Goal: Task Accomplishment & Management: Manage account settings

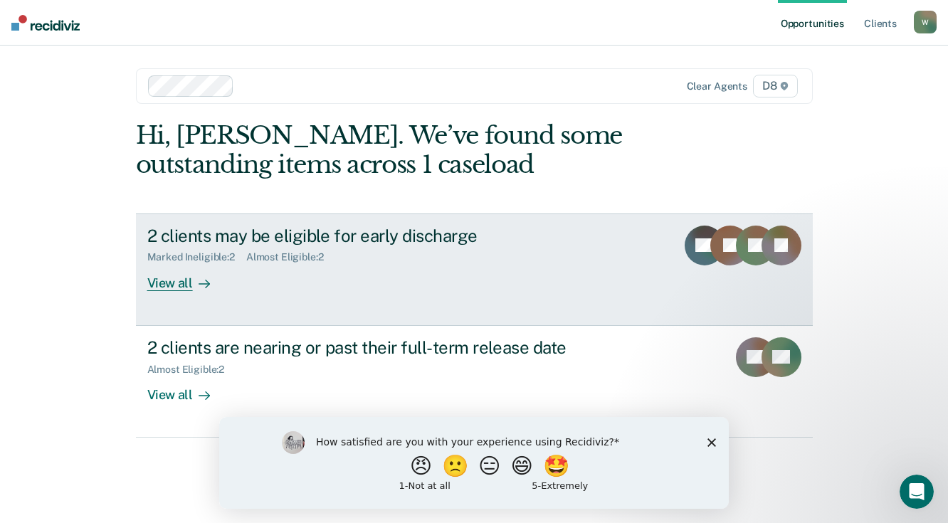
click at [171, 284] on div "View all" at bounding box center [187, 277] width 80 height 28
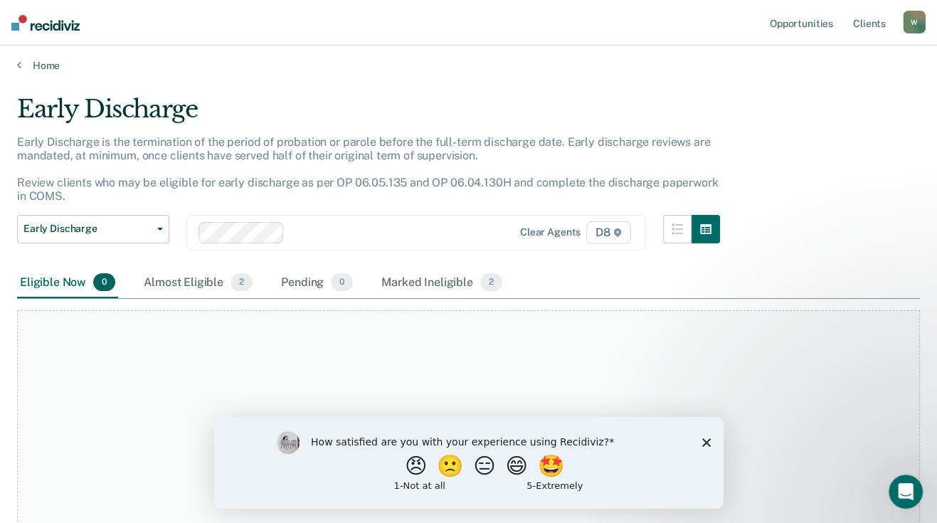
scroll to position [96, 0]
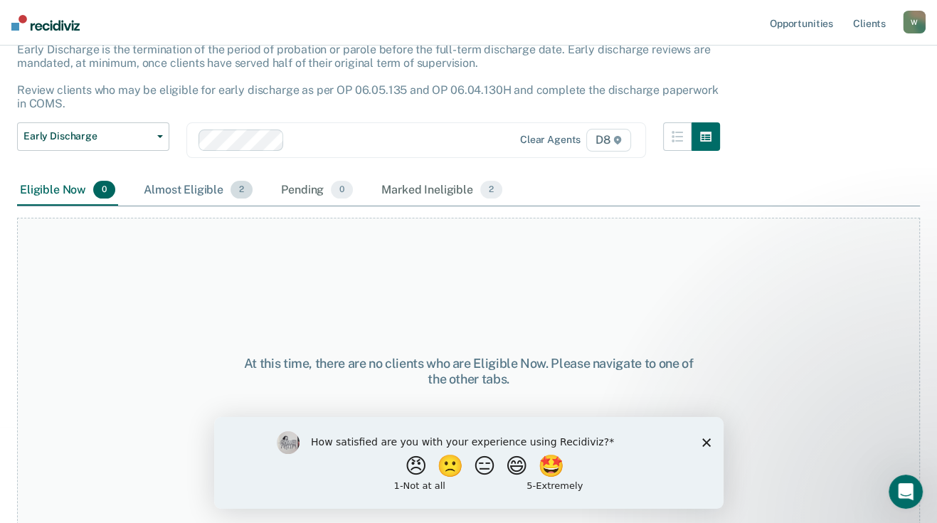
click at [185, 186] on div "Almost Eligible 2" at bounding box center [198, 190] width 115 height 31
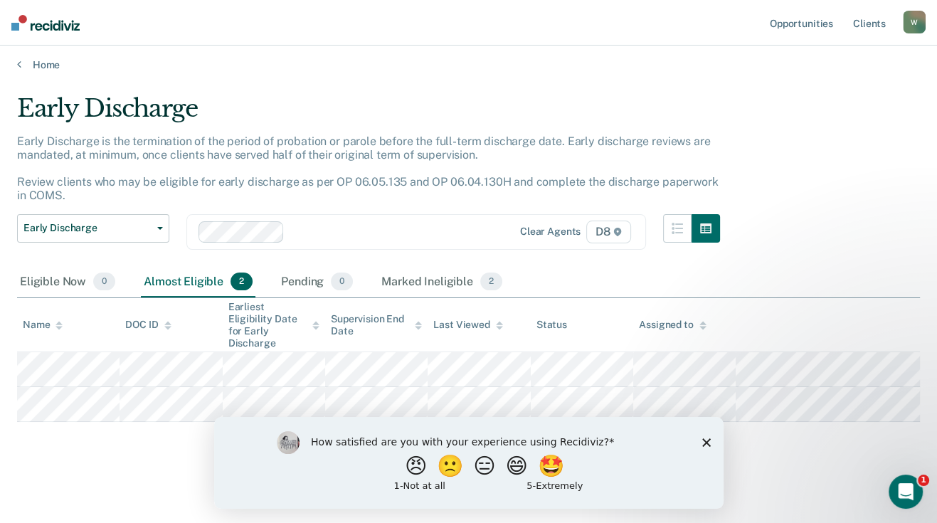
click at [708, 439] on icon "Close survey" at bounding box center [706, 442] width 9 height 9
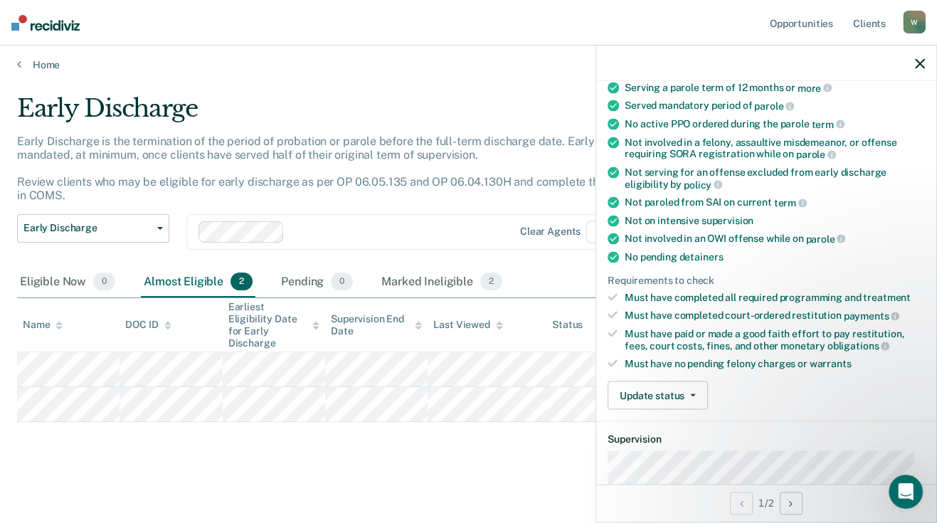
scroll to position [266, 0]
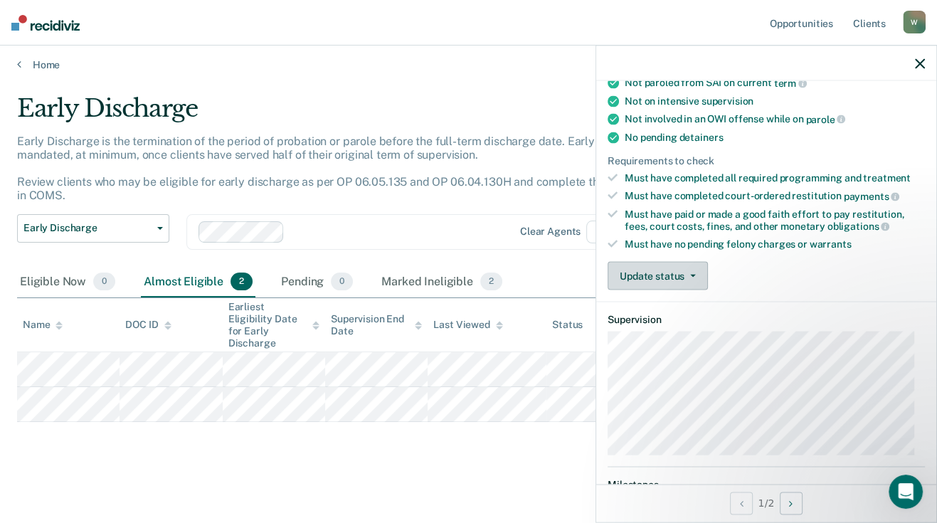
click at [667, 270] on button "Update status" at bounding box center [658, 276] width 100 height 28
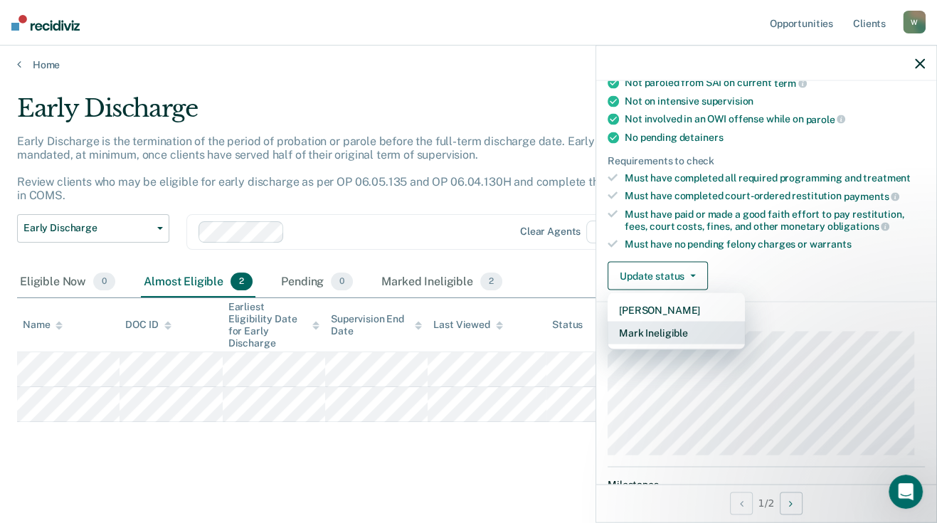
click at [673, 327] on button "Mark Ineligible" at bounding box center [676, 333] width 137 height 23
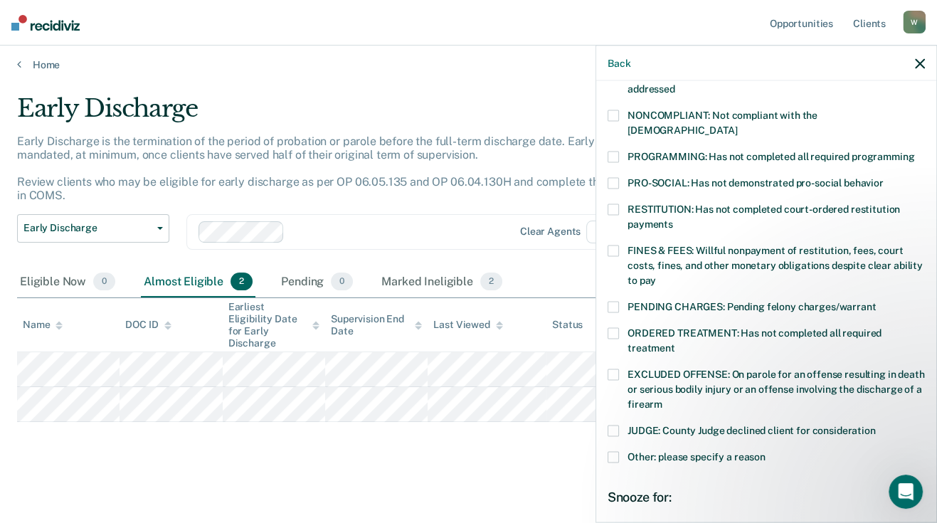
scroll to position [285, 0]
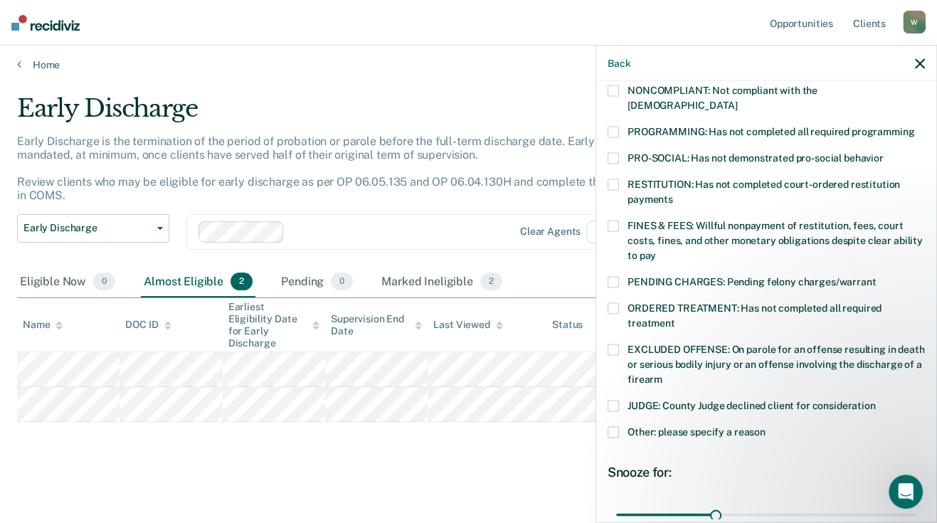
click at [619, 426] on label "Other: please specify a reason" at bounding box center [766, 433] width 317 height 15
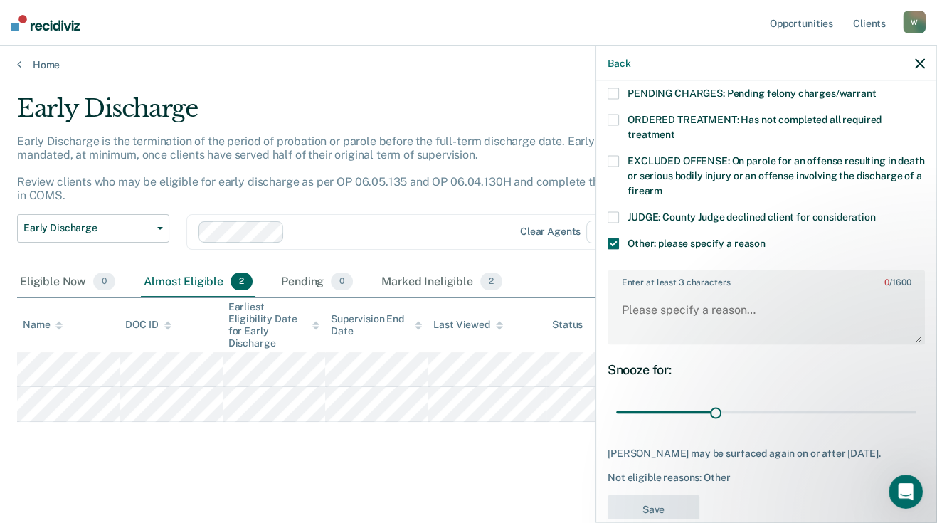
scroll to position [497, 0]
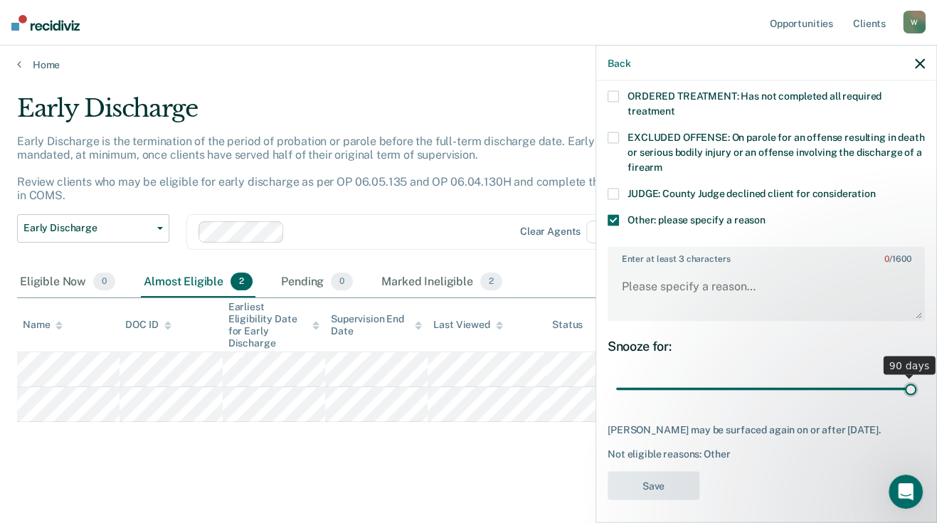
drag, startPoint x: 730, startPoint y: 373, endPoint x: 932, endPoint y: 383, distance: 202.4
type input "90"
click at [917, 383] on input "range" at bounding box center [766, 389] width 300 height 25
click at [707, 269] on textarea "Enter at least 3 characters 0 / 1600" at bounding box center [766, 293] width 315 height 53
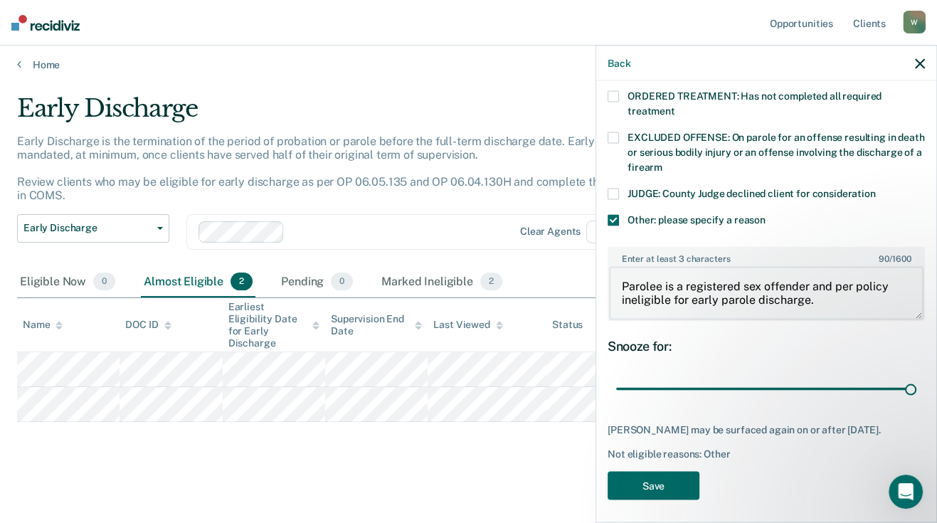
drag, startPoint x: 851, startPoint y: 290, endPoint x: 599, endPoint y: 275, distance: 253.1
click at [599, 275] on div "DJ Which of the following requirements has [PERSON_NAME] not met? [MEDICAL_DATA…" at bounding box center [767, 300] width 340 height 438
type textarea "Parolee is a registered sex offender and per policy ineligible for early parole…"
click at [653, 480] on button "Save" at bounding box center [654, 485] width 92 height 29
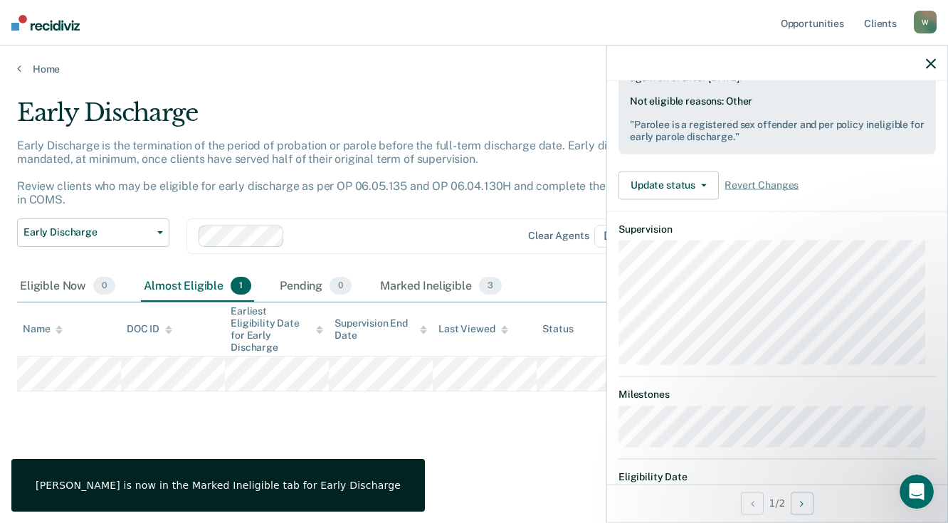
scroll to position [356, 0]
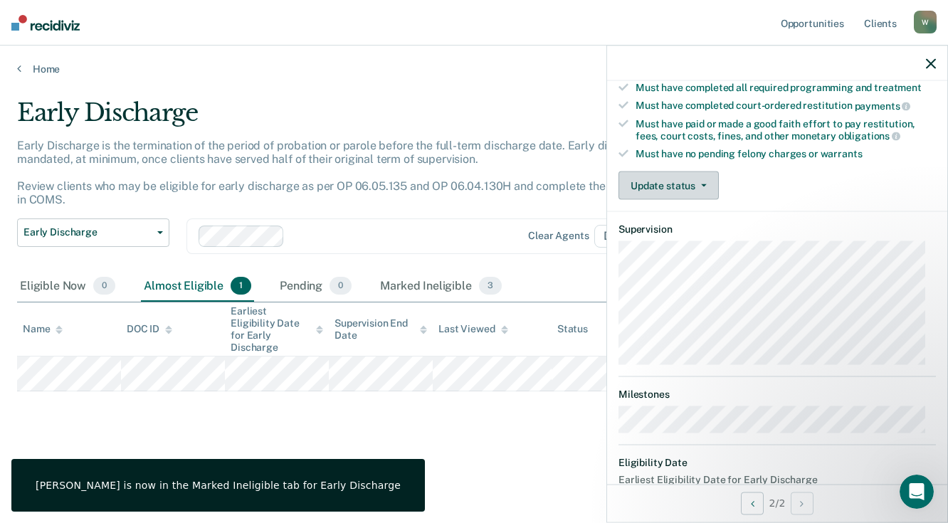
click at [673, 178] on button "Update status" at bounding box center [669, 186] width 100 height 28
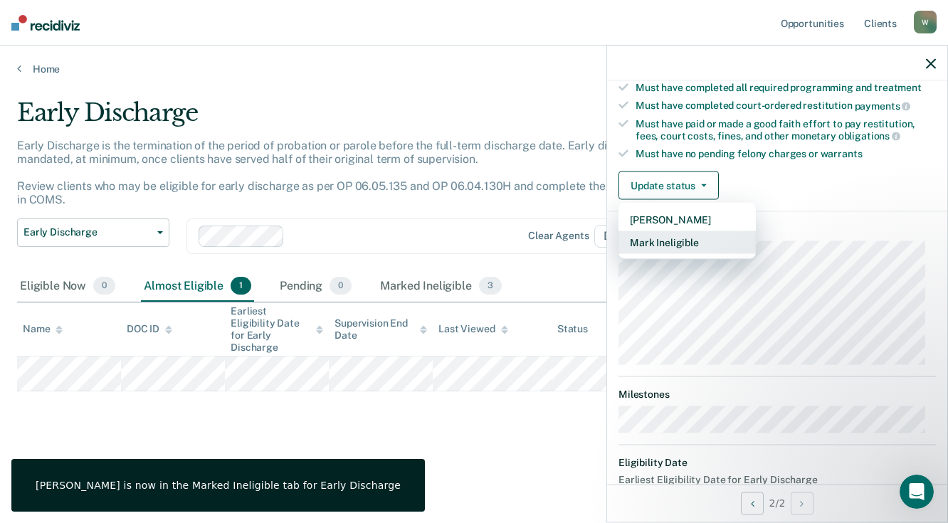
click at [678, 231] on button "Mark Ineligible" at bounding box center [687, 242] width 137 height 23
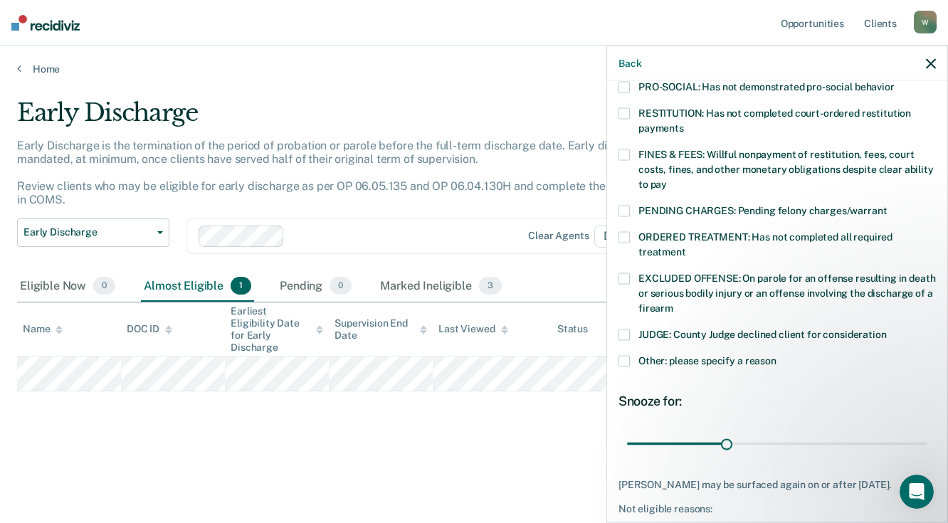
click at [623, 355] on span at bounding box center [624, 360] width 11 height 11
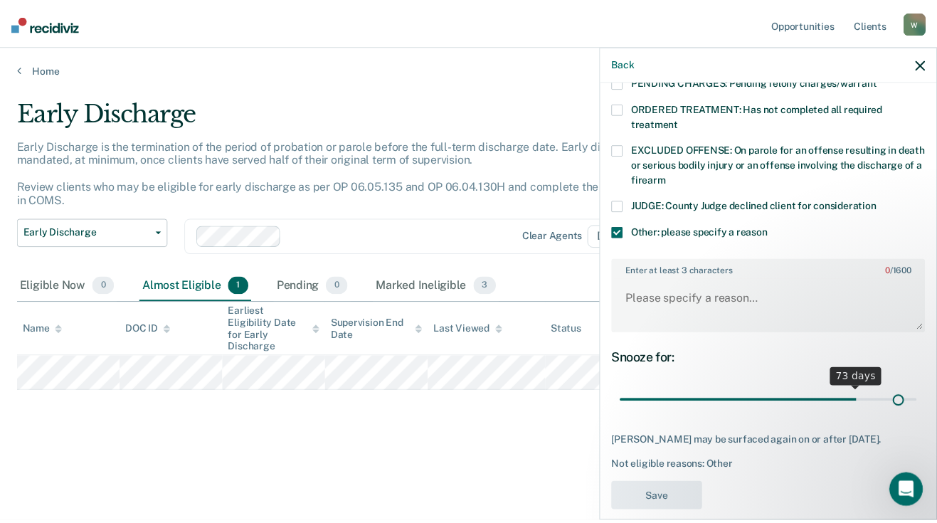
scroll to position [497, 0]
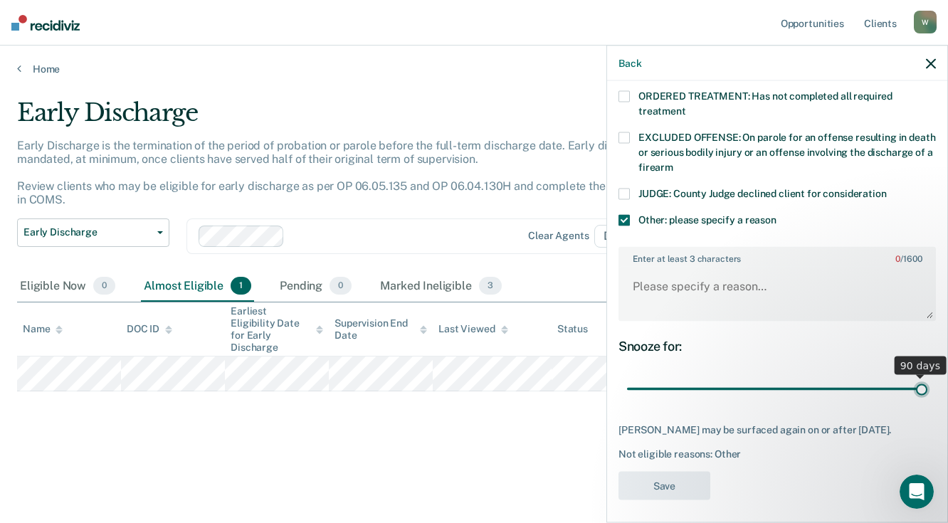
drag, startPoint x: 726, startPoint y: 379, endPoint x: 931, endPoint y: 366, distance: 205.4
type input "90"
click at [927, 377] on input "range" at bounding box center [777, 389] width 300 height 25
paste textarea "Parolee is a registered sex offender and per policy ineligible for early parole…"
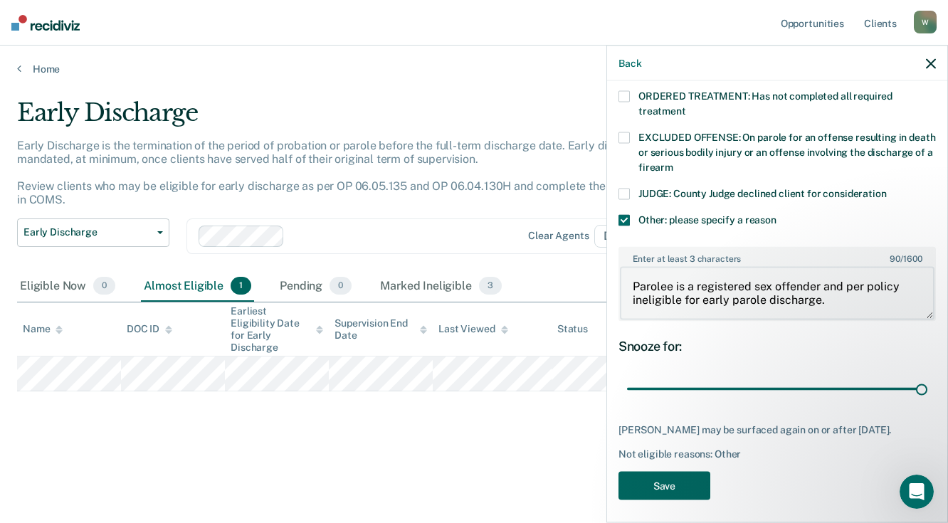
type textarea "Parolee is a registered sex offender and per policy ineligible for early parole…"
click at [671, 481] on button "Save" at bounding box center [665, 485] width 92 height 29
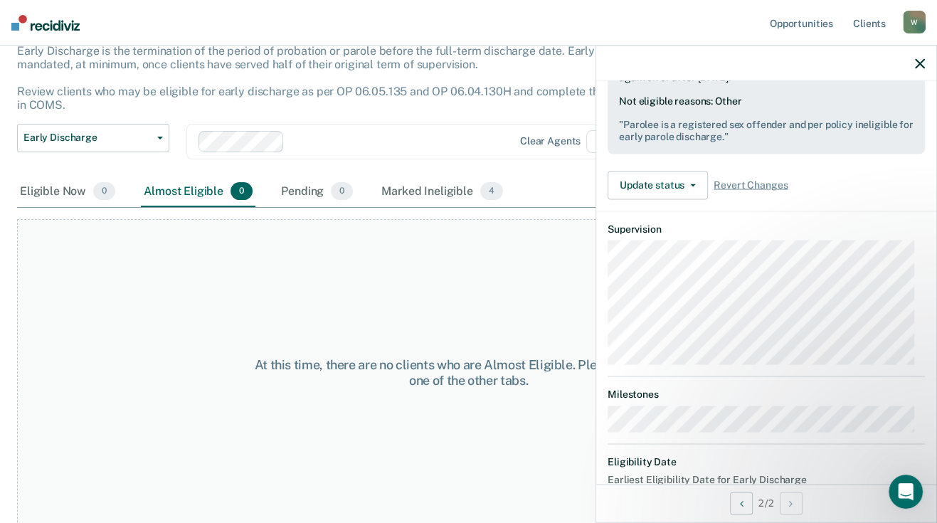
scroll to position [96, 0]
click at [921, 62] on icon "button" at bounding box center [920, 63] width 10 height 10
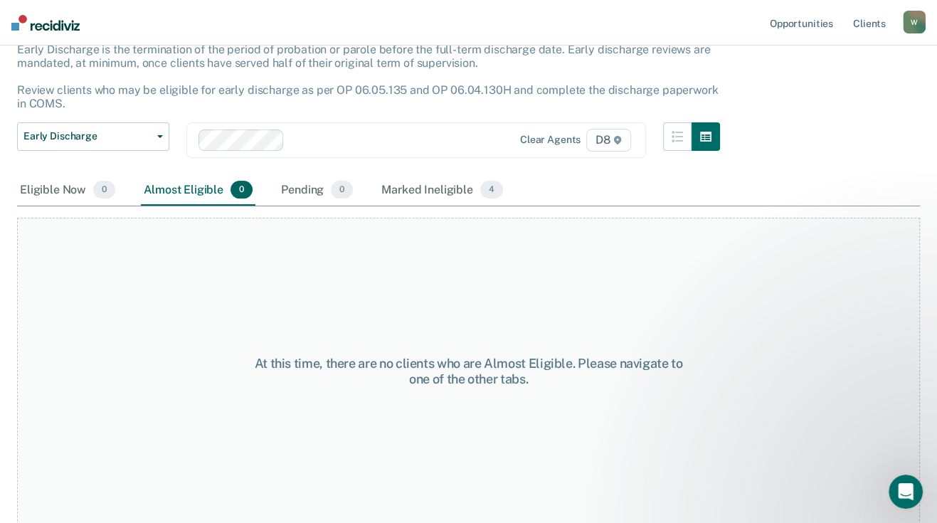
scroll to position [0, 0]
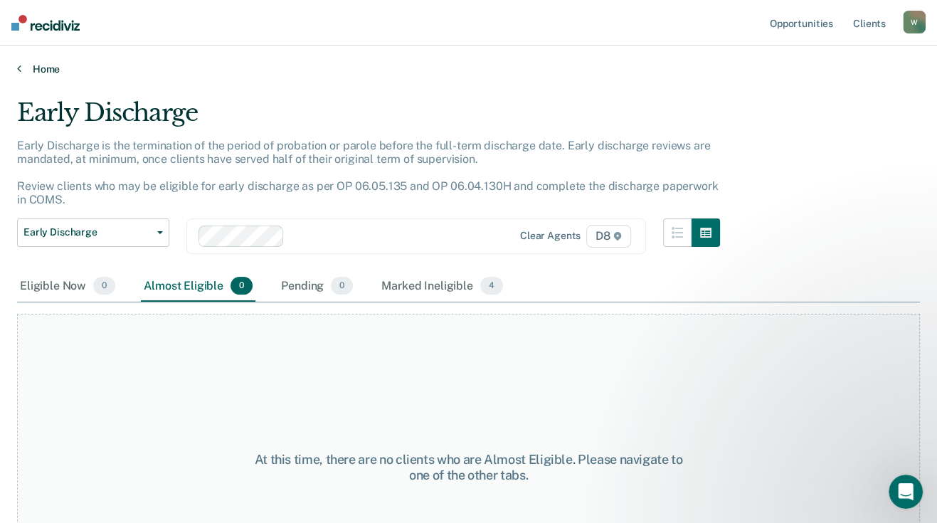
click at [34, 69] on link "Home" at bounding box center [468, 69] width 903 height 13
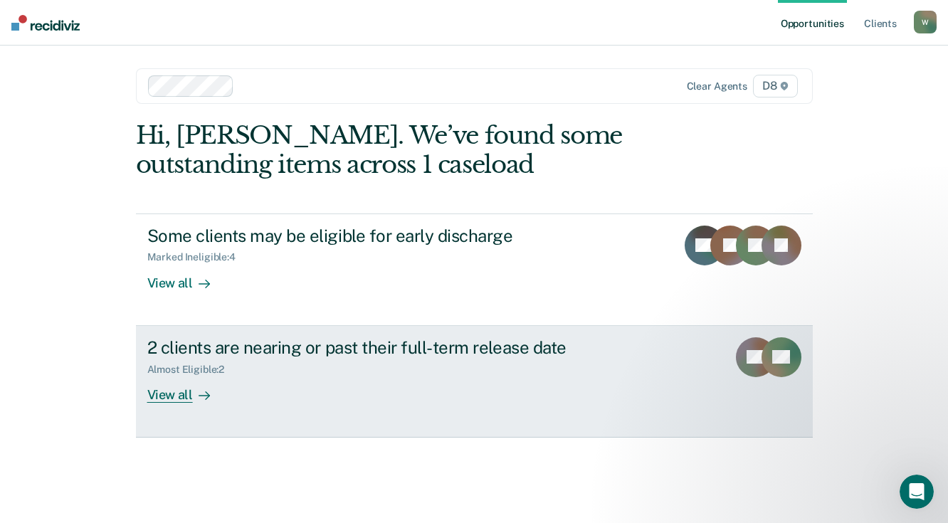
click at [174, 399] on div "View all" at bounding box center [187, 389] width 80 height 28
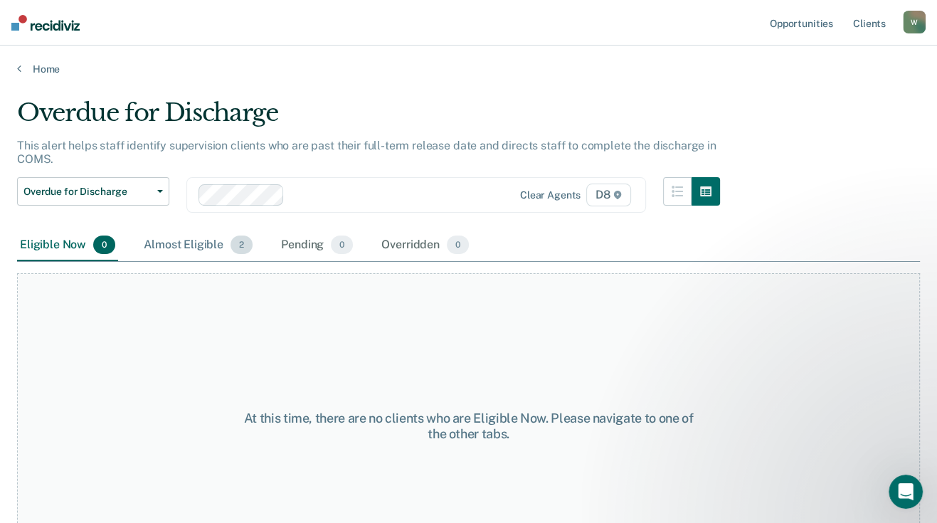
click at [203, 236] on div "Almost Eligible 2" at bounding box center [198, 245] width 115 height 31
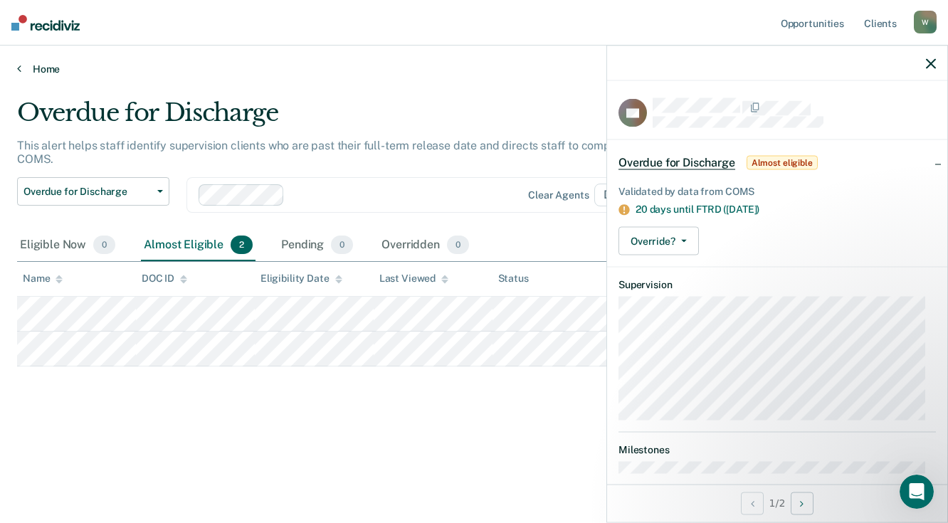
click at [51, 71] on link "Home" at bounding box center [474, 69] width 914 height 13
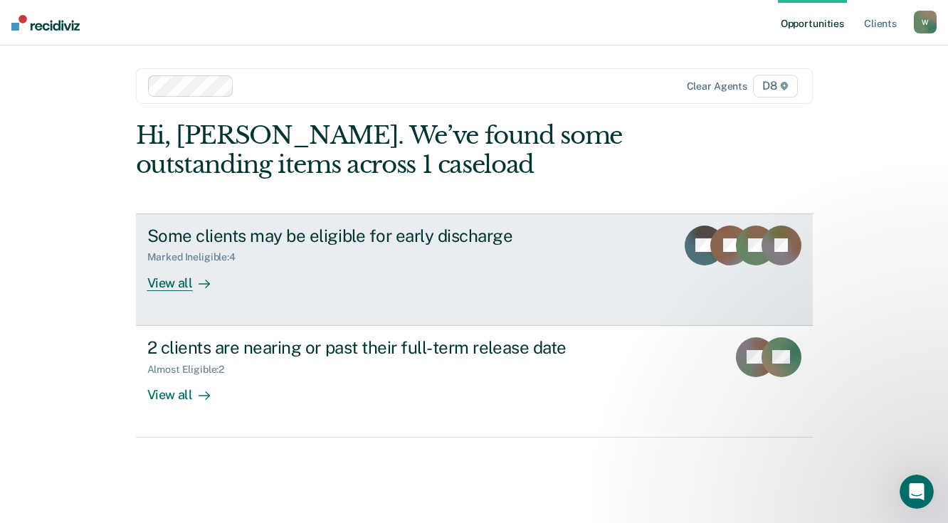
click at [188, 286] on div "View all" at bounding box center [187, 277] width 80 height 28
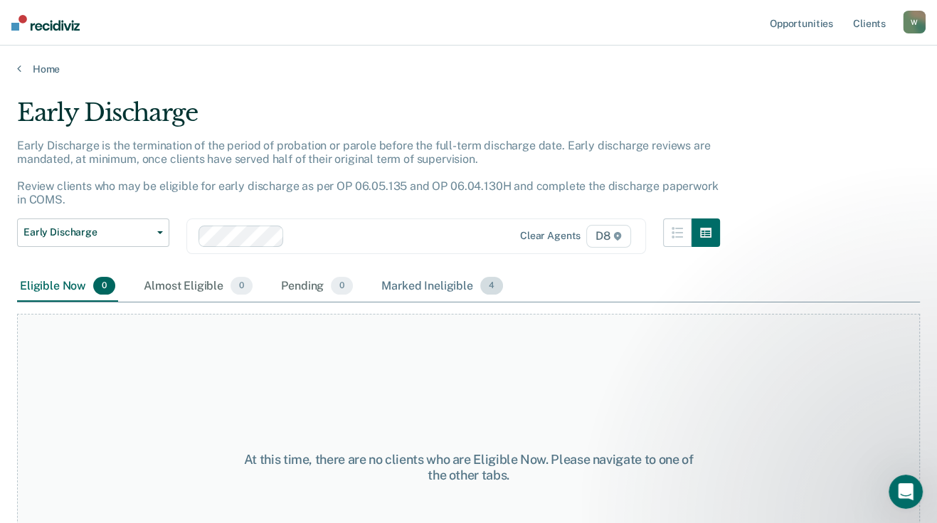
click at [482, 288] on span "4" at bounding box center [491, 286] width 23 height 19
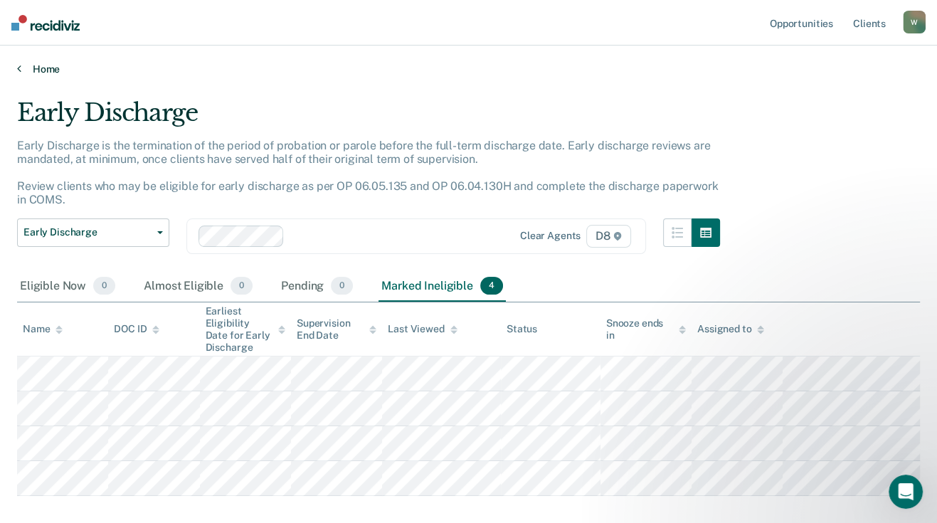
click at [50, 68] on link "Home" at bounding box center [468, 69] width 903 height 13
